Goal: Navigation & Orientation: Find specific page/section

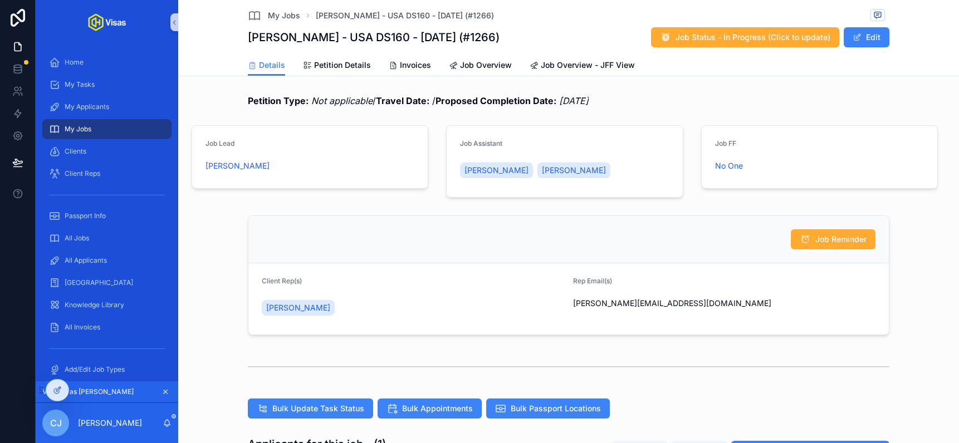
scroll to position [418, 0]
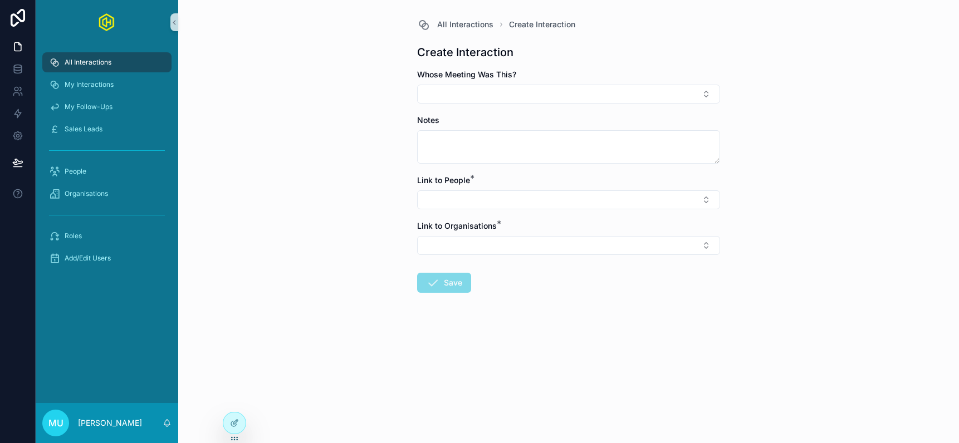
click at [95, 58] on span "All Interactions" at bounding box center [88, 62] width 47 height 9
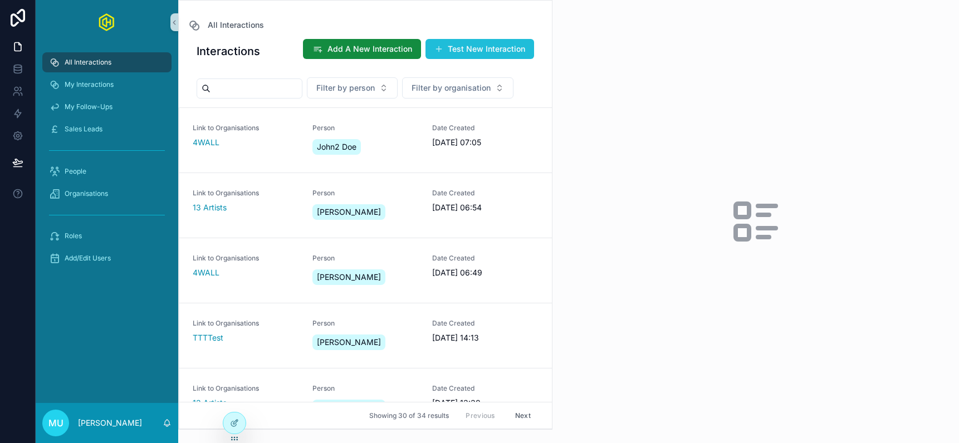
click at [479, 48] on button "Test New Interaction" at bounding box center [479, 49] width 109 height 20
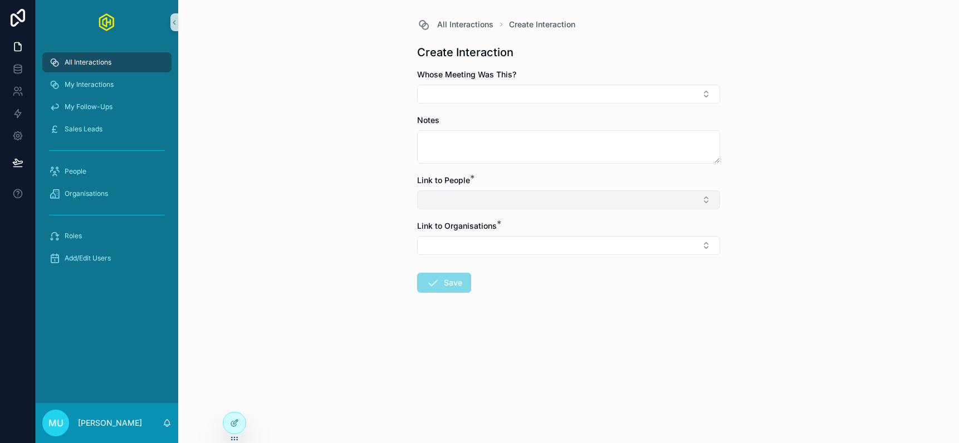
click at [501, 200] on button "Select Button" at bounding box center [568, 199] width 303 height 19
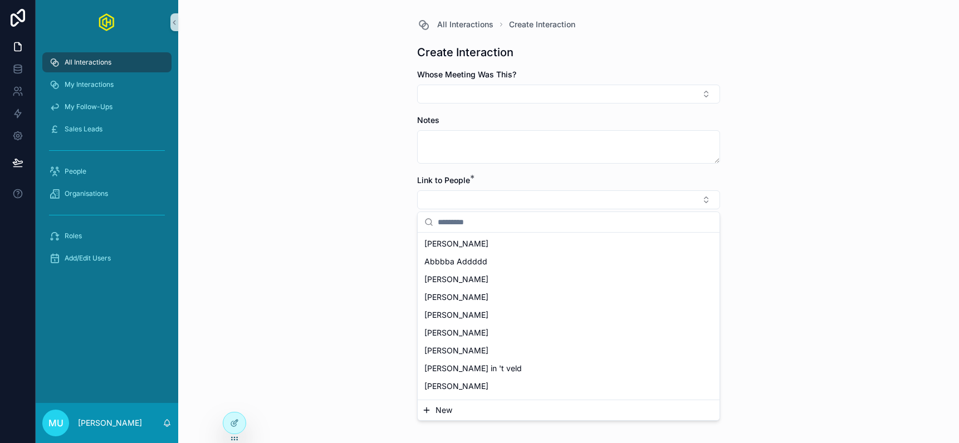
click at [445, 410] on span "New" at bounding box center [443, 410] width 17 height 11
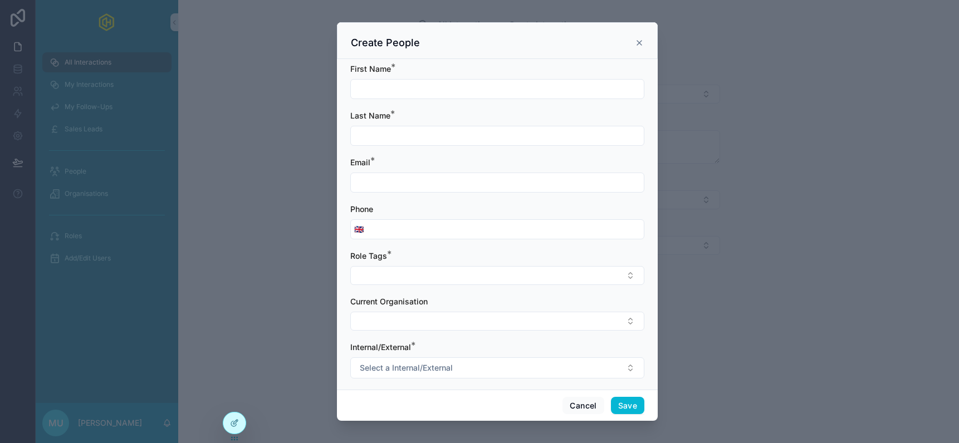
scroll to position [9, 0]
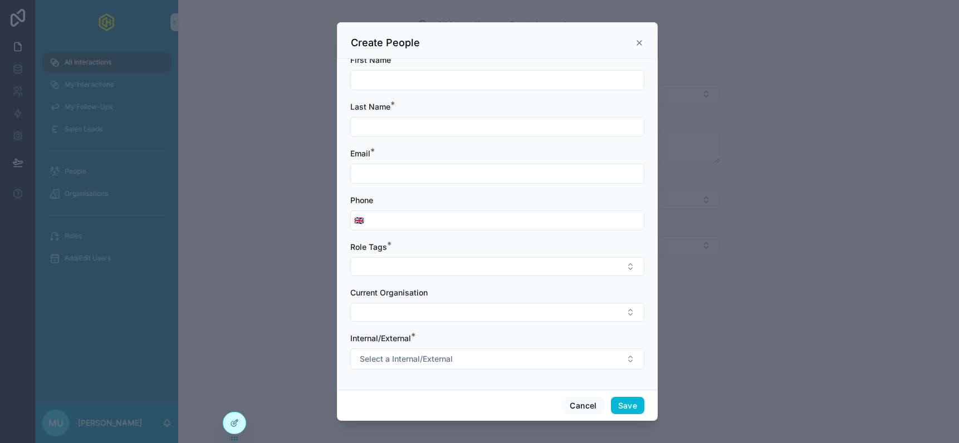
click at [639, 45] on icon "scrollable content" at bounding box center [639, 42] width 9 height 9
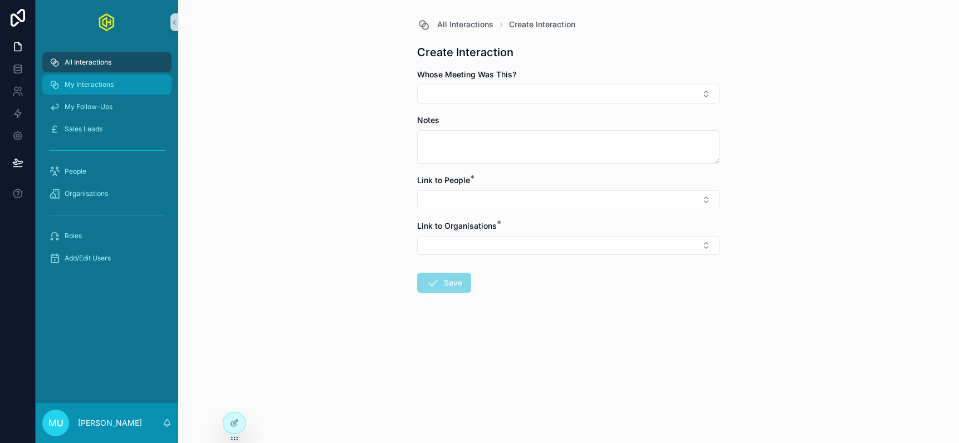
click at [102, 81] on span "My Interactions" at bounding box center [89, 84] width 49 height 9
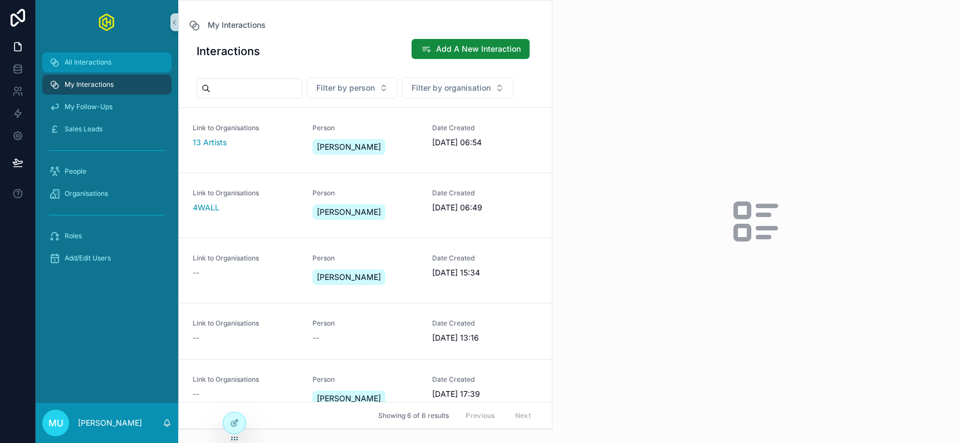
click at [95, 61] on span "All Interactions" at bounding box center [88, 62] width 47 height 9
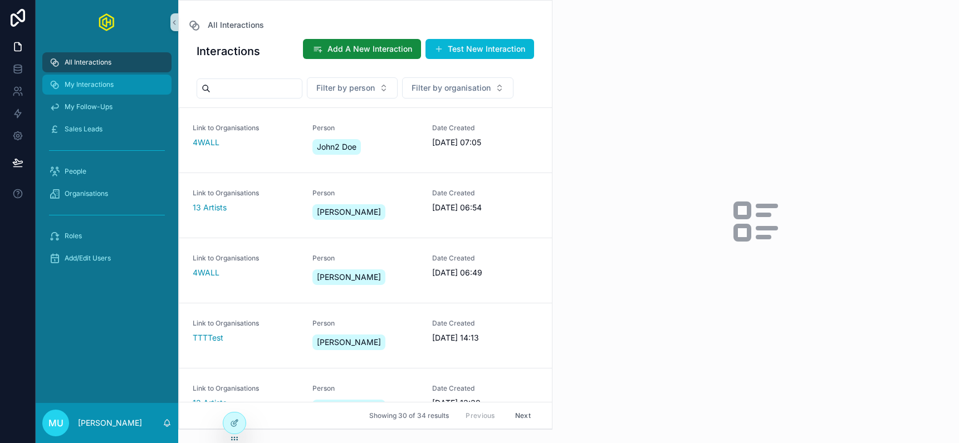
click at [114, 82] on div "My Interactions" at bounding box center [107, 85] width 116 height 18
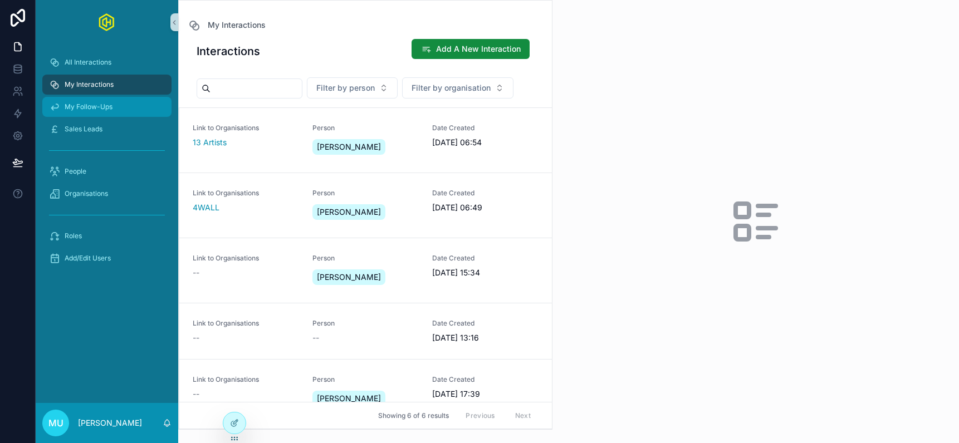
click at [112, 111] on div "My Follow-Ups" at bounding box center [107, 107] width 116 height 18
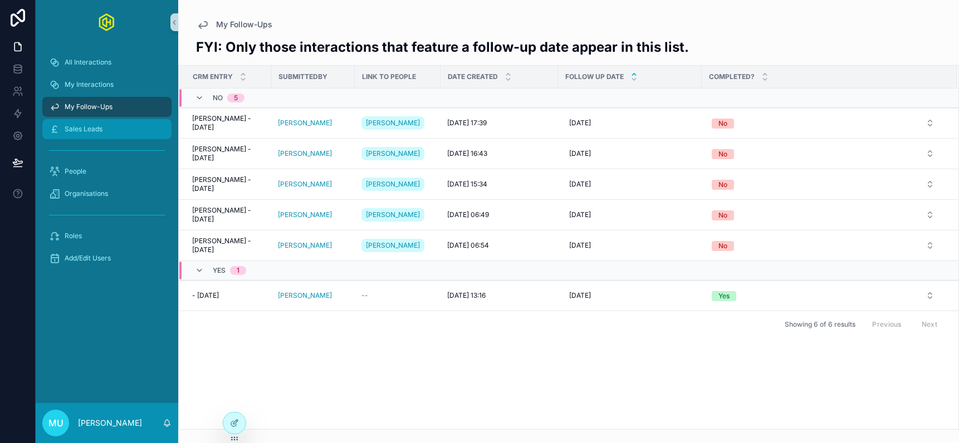
click at [106, 128] on div "Sales Leads" at bounding box center [107, 129] width 116 height 18
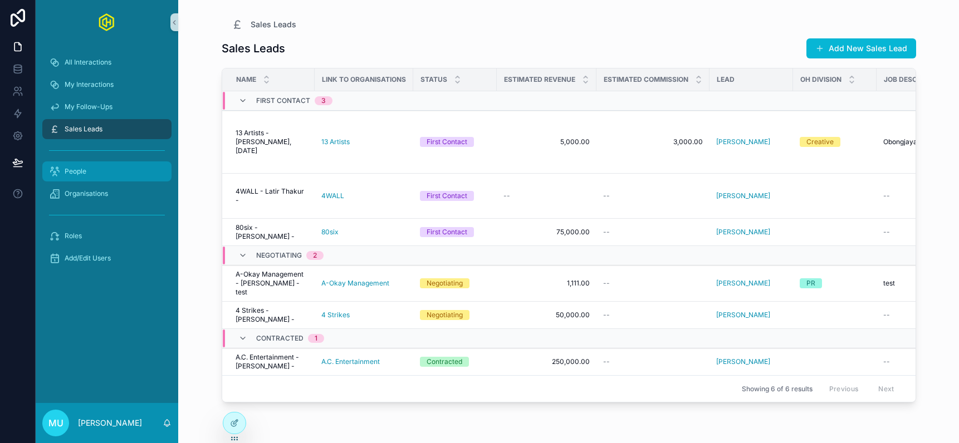
click at [97, 163] on div "People" at bounding box center [107, 172] width 116 height 18
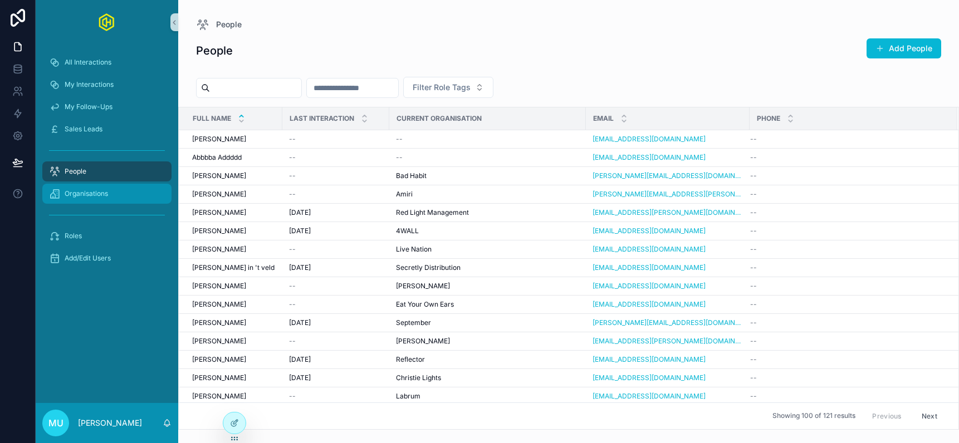
click at [100, 196] on span "Organisations" at bounding box center [86, 193] width 43 height 9
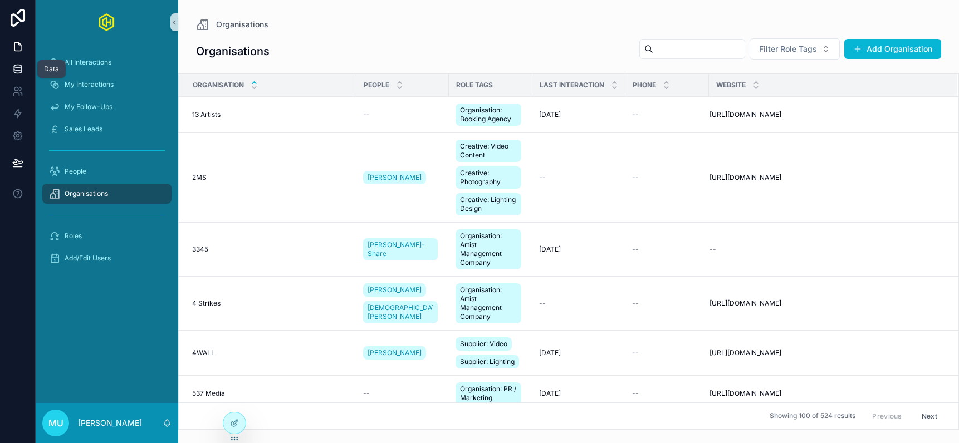
click at [14, 71] on icon at bounding box center [17, 71] width 7 height 4
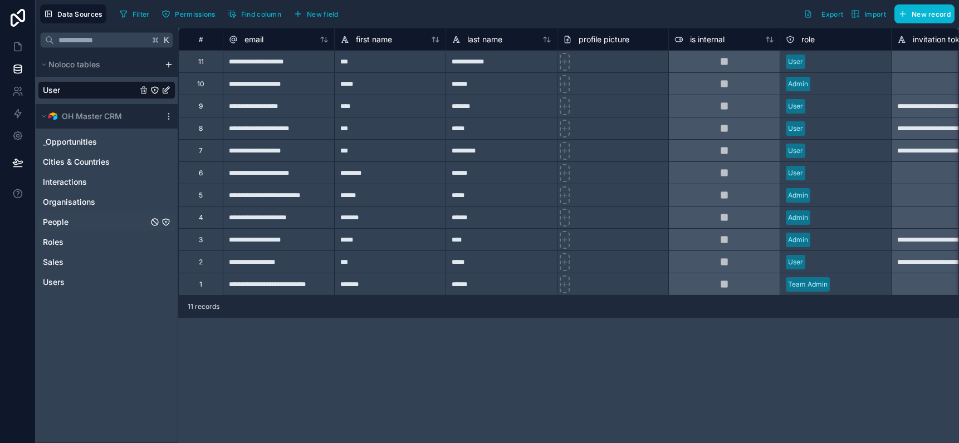
click at [87, 222] on div "People" at bounding box center [107, 222] width 138 height 18
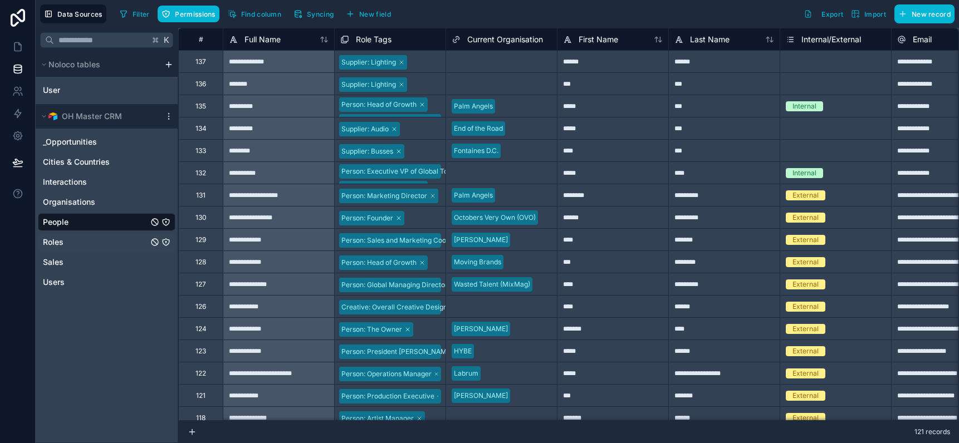
click at [90, 247] on div "Roles" at bounding box center [107, 242] width 138 height 18
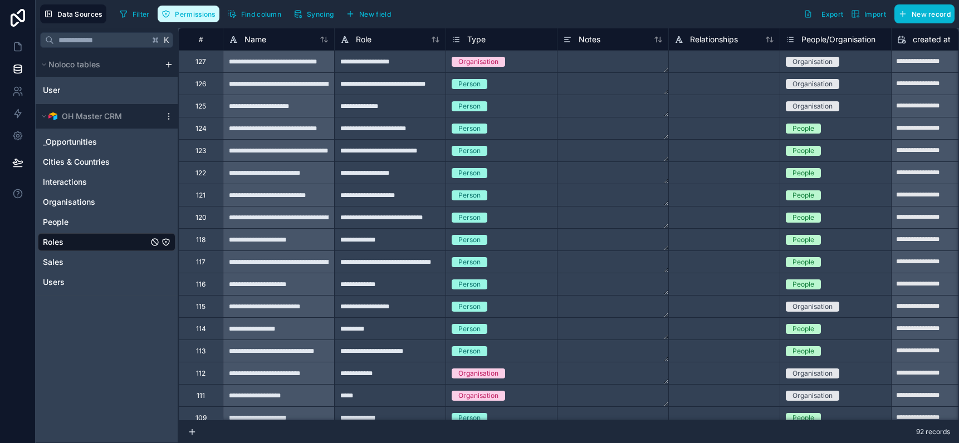
click at [183, 19] on button "Permissions" at bounding box center [188, 14] width 61 height 17
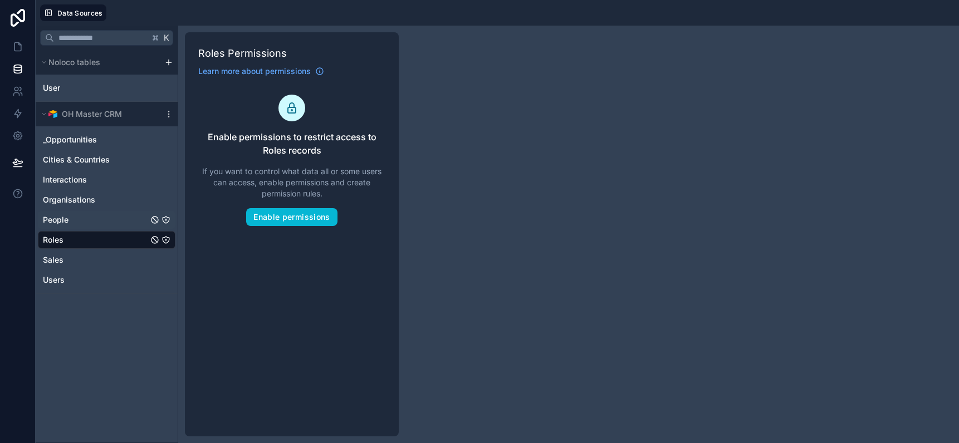
click at [79, 219] on div "People" at bounding box center [107, 220] width 138 height 18
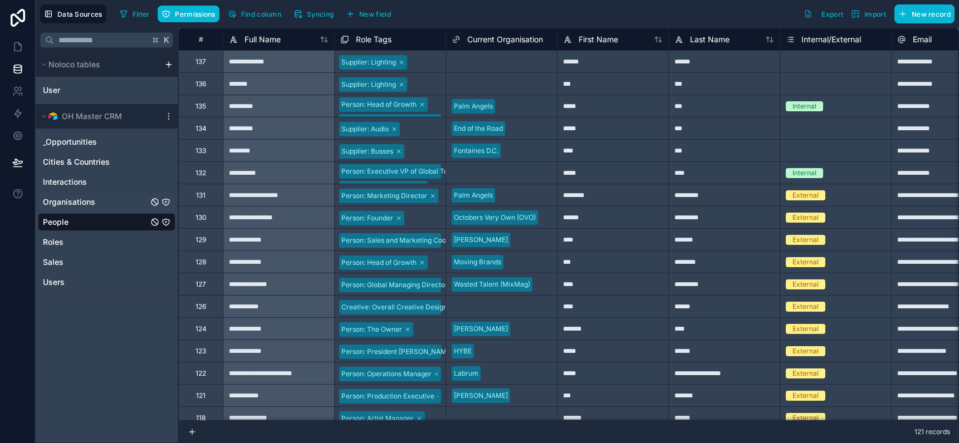
click at [80, 205] on span "Organisations" at bounding box center [69, 202] width 52 height 11
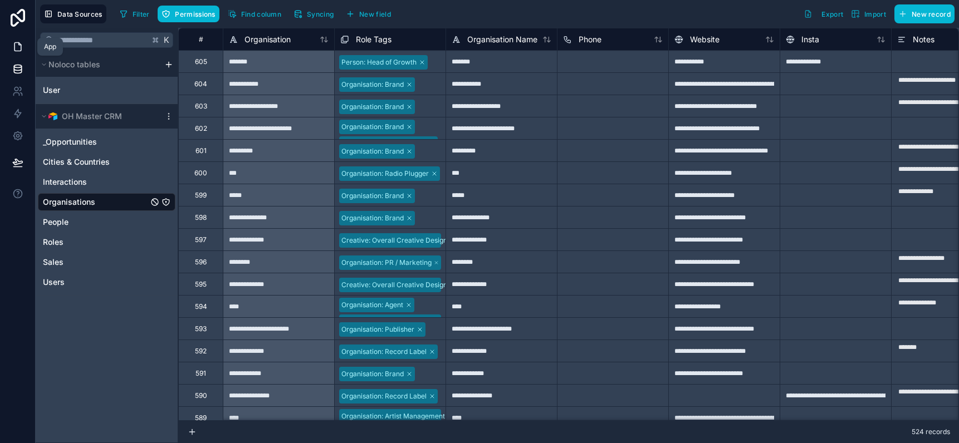
click at [21, 47] on icon at bounding box center [17, 47] width 7 height 8
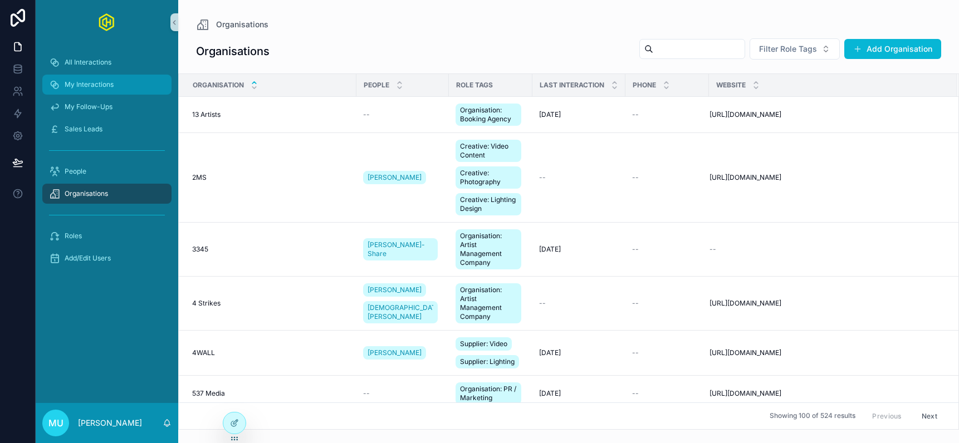
click at [87, 84] on span "My Interactions" at bounding box center [89, 84] width 49 height 9
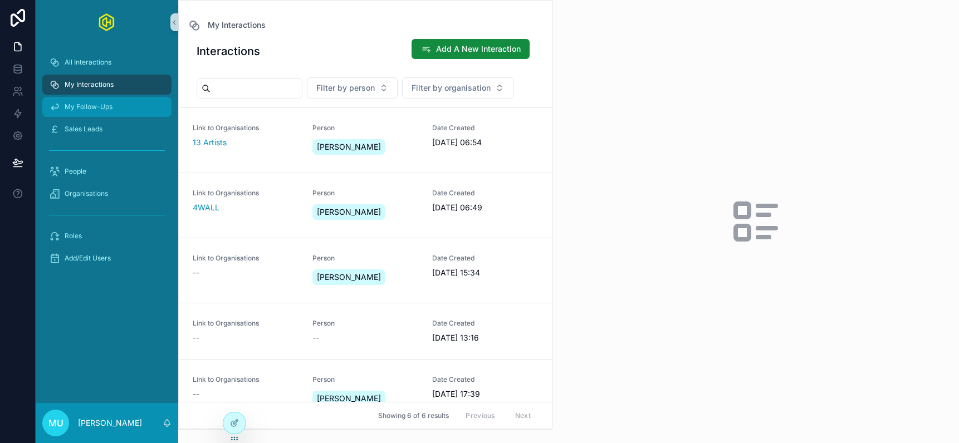
click at [126, 111] on div "My Follow-Ups" at bounding box center [107, 107] width 116 height 18
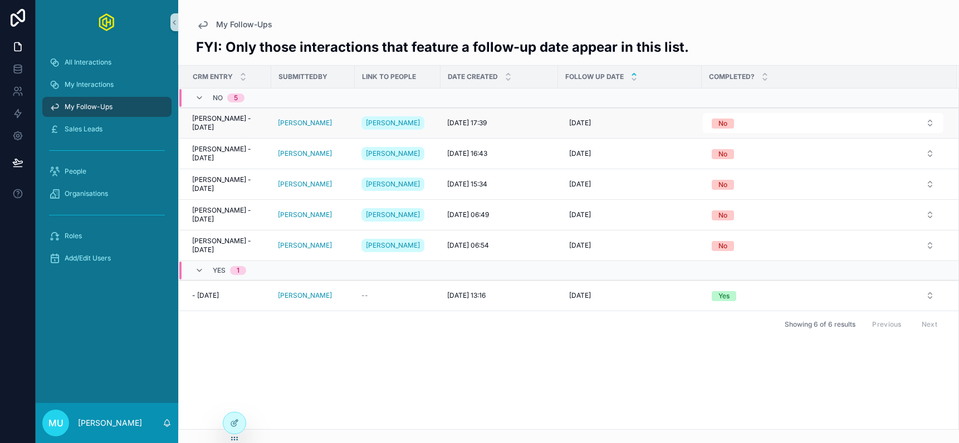
click at [287, 131] on td "[PERSON_NAME]" at bounding box center [313, 123] width 84 height 31
click at [210, 116] on span "[PERSON_NAME] - [DATE]" at bounding box center [228, 123] width 72 height 18
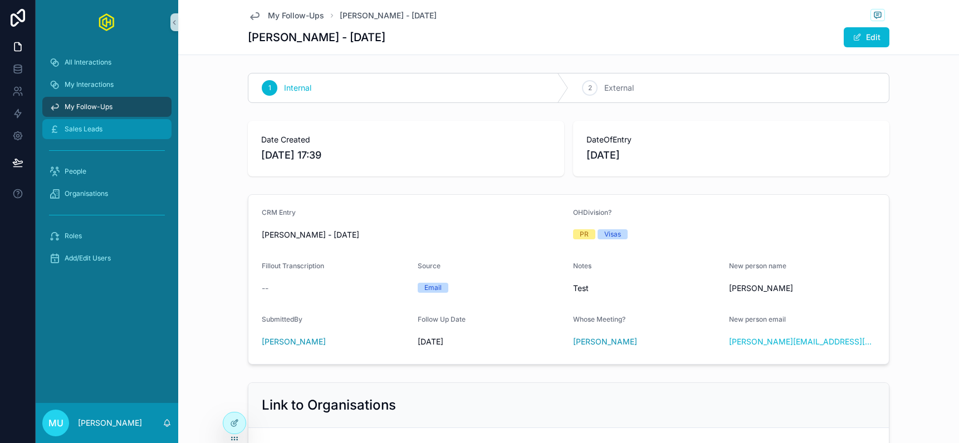
click at [97, 126] on span "Sales Leads" at bounding box center [84, 129] width 38 height 9
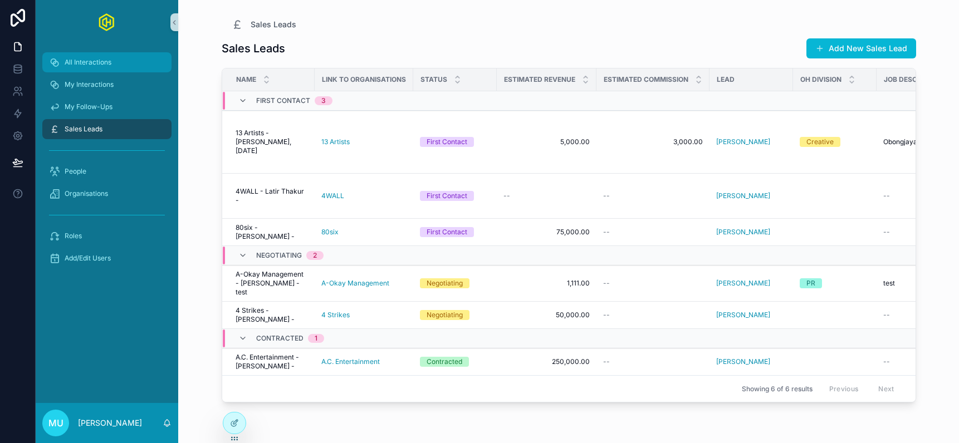
click at [84, 67] on div "All Interactions" at bounding box center [107, 62] width 116 height 18
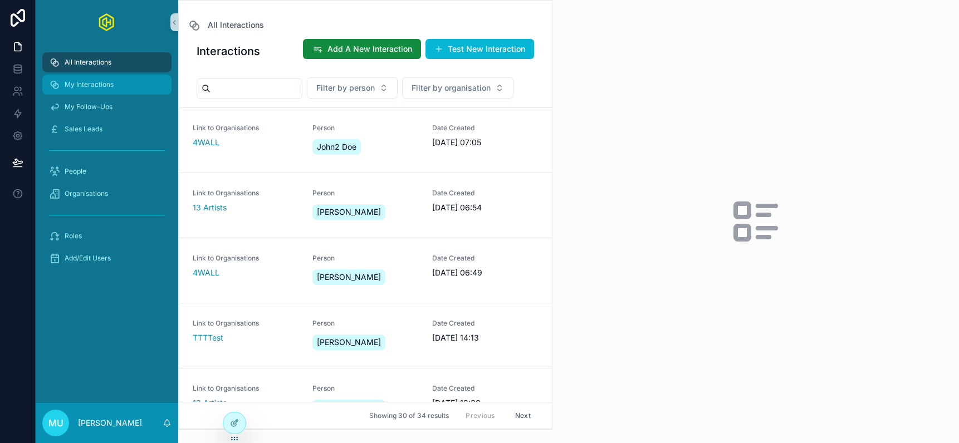
click at [82, 87] on span "My Interactions" at bounding box center [89, 84] width 49 height 9
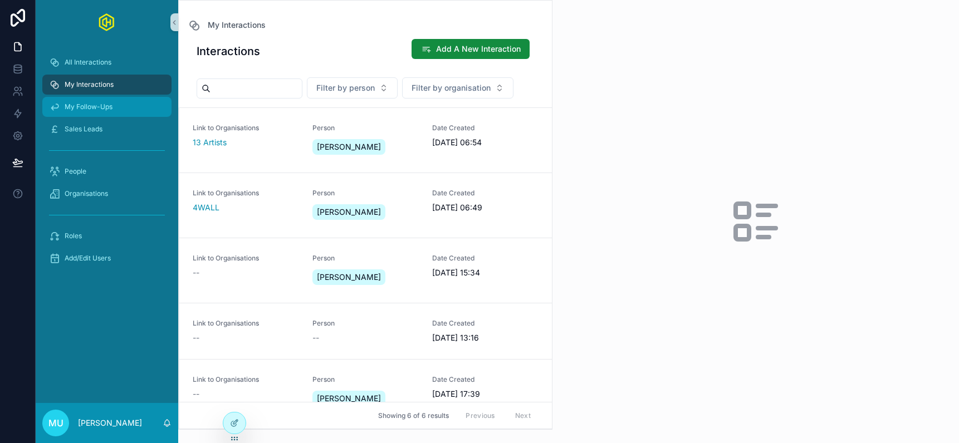
click at [85, 113] on div "My Follow-Ups" at bounding box center [107, 107] width 116 height 18
